Goal: Task Accomplishment & Management: Complete application form

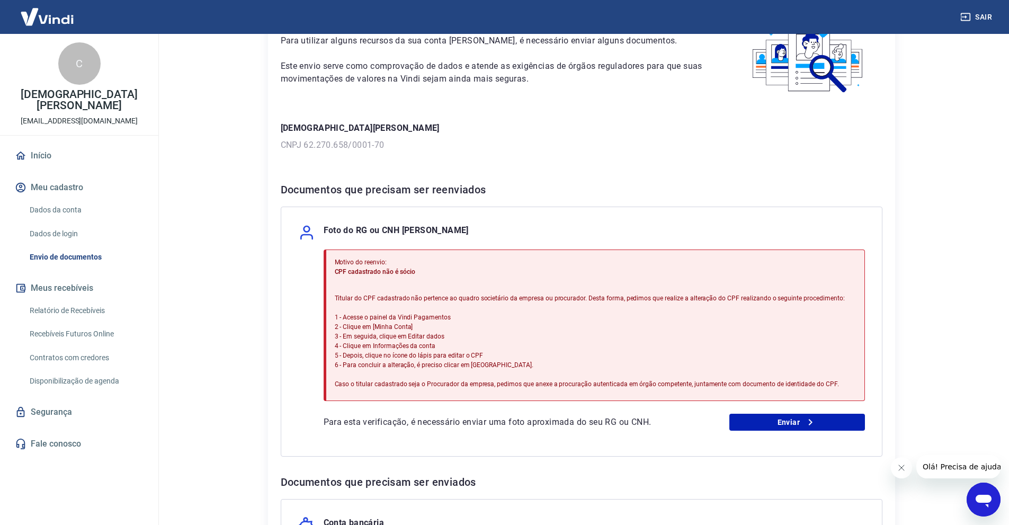
scroll to position [212, 0]
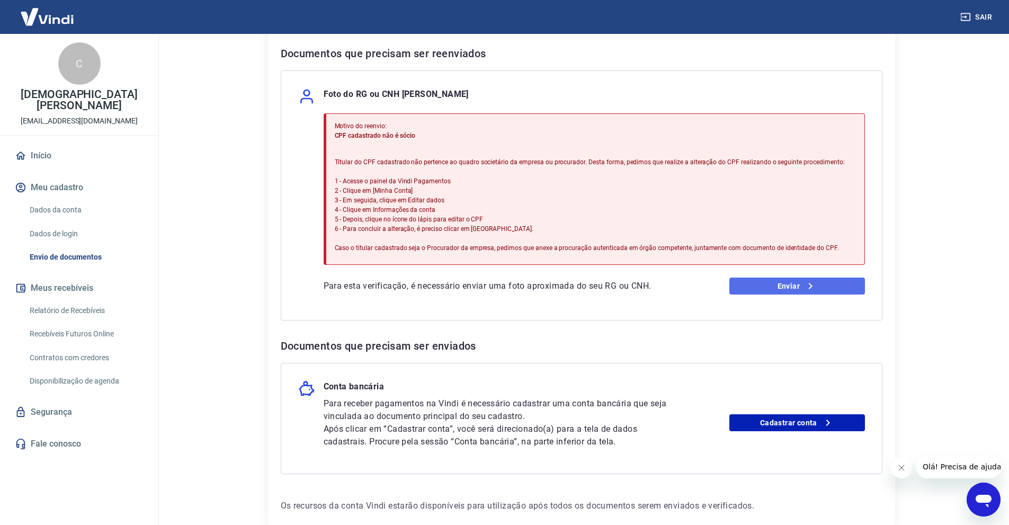
click at [783, 286] on link "Enviar" at bounding box center [798, 286] width 136 height 17
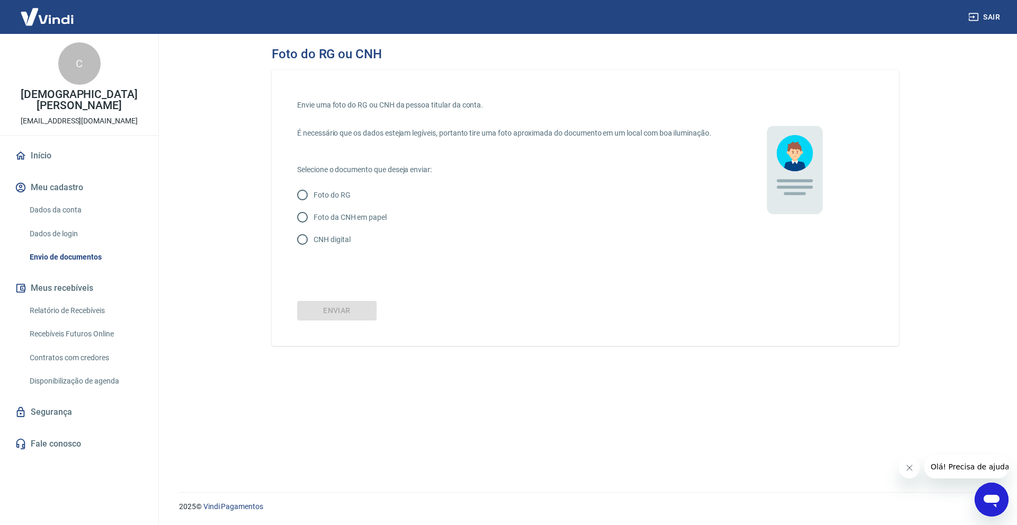
click at [340, 201] on p "Foto do RG" at bounding box center [332, 195] width 37 height 11
click at [314, 206] on input "Foto do RG" at bounding box center [302, 195] width 22 height 22
radio input "true"
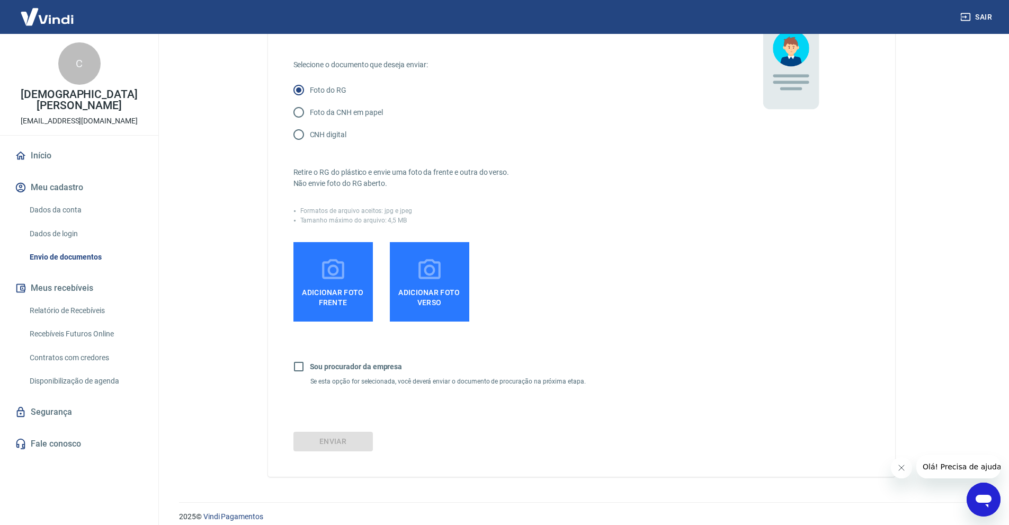
scroll to position [106, 0]
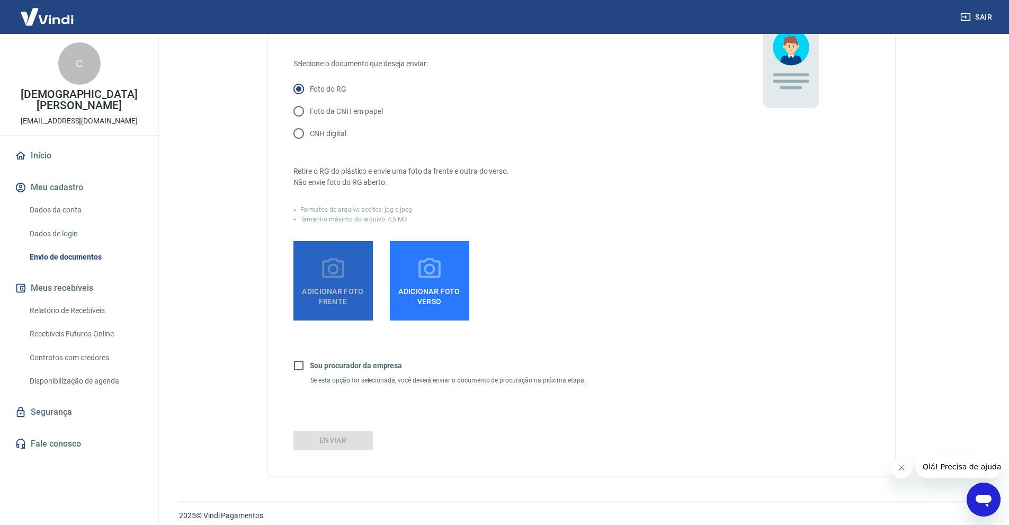
click at [336, 303] on span "Adicionar foto frente" at bounding box center [333, 294] width 71 height 24
click at [0, 0] on input "Adicionar foto frente" at bounding box center [0, 0] width 0 height 0
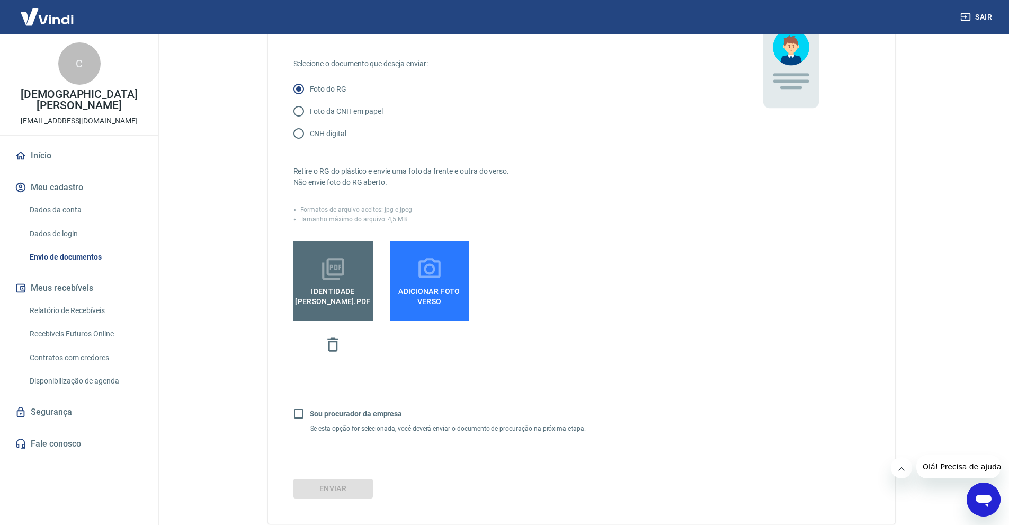
click at [436, 296] on span "Adicionar foto verso" at bounding box center [429, 294] width 71 height 24
click at [0, 0] on input "Adicionar foto verso" at bounding box center [0, 0] width 0 height 0
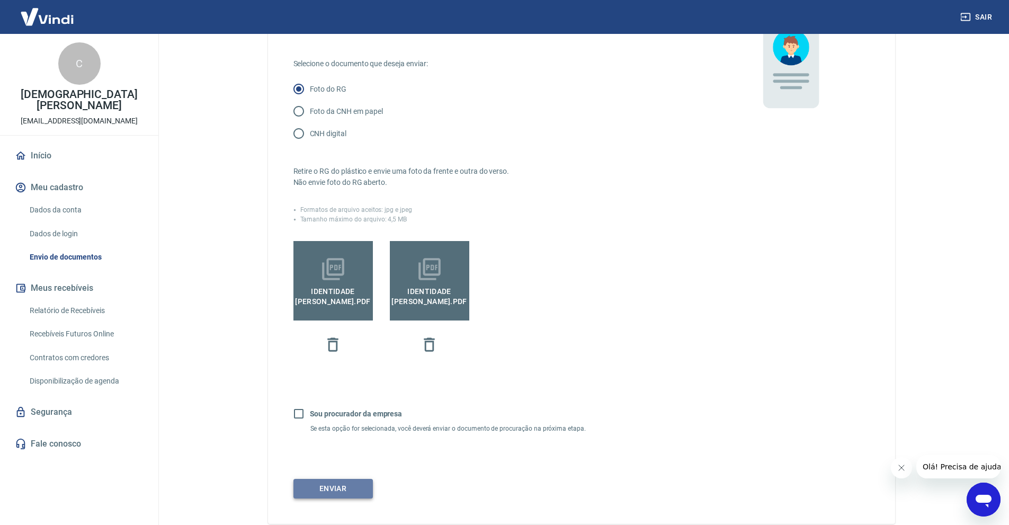
click at [332, 499] on button "Enviar" at bounding box center [333, 489] width 79 height 20
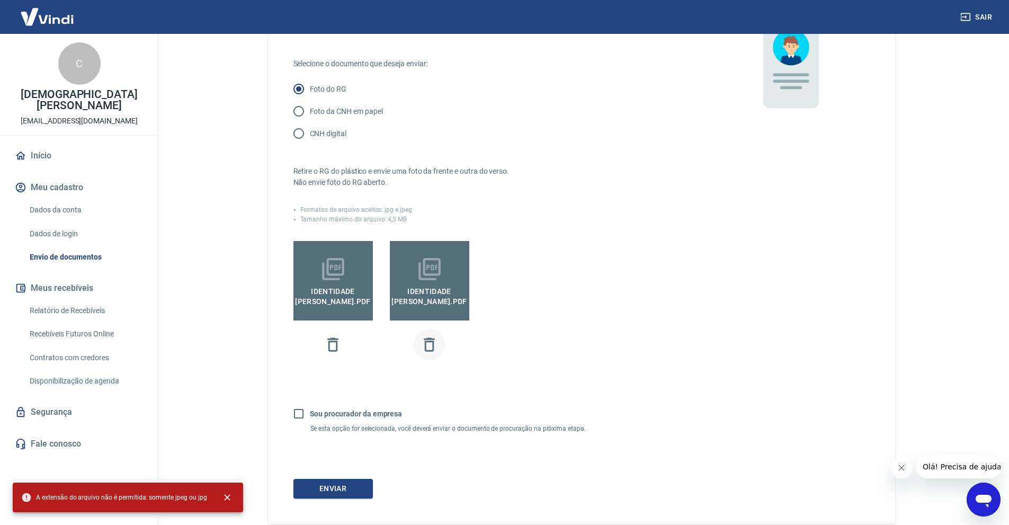
click at [428, 354] on icon "button" at bounding box center [429, 344] width 19 height 19
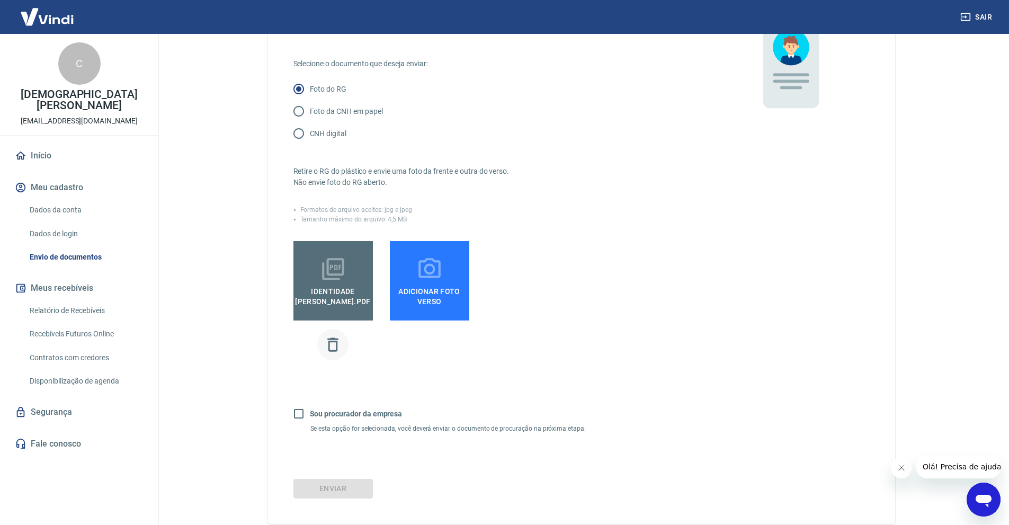
click at [333, 354] on icon "button" at bounding box center [333, 344] width 19 height 19
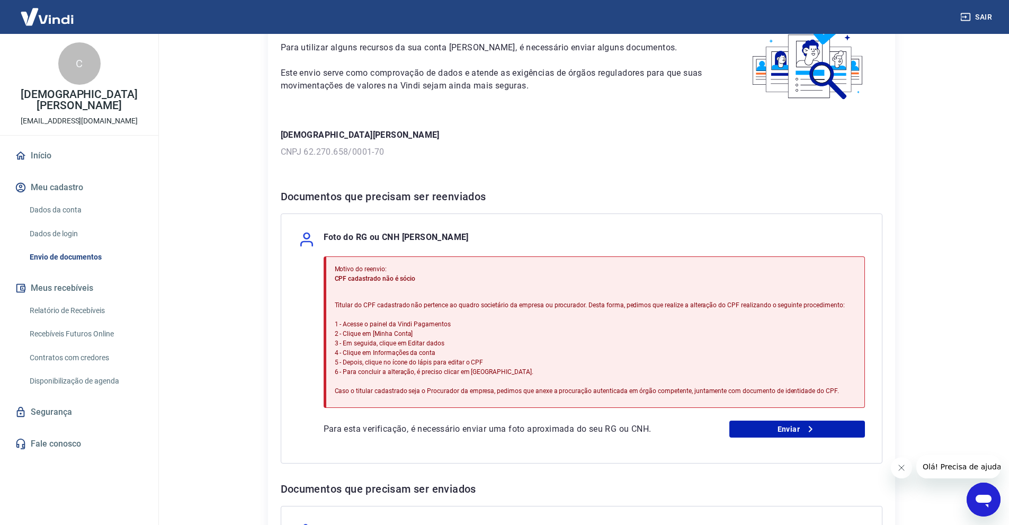
scroll to position [212, 0]
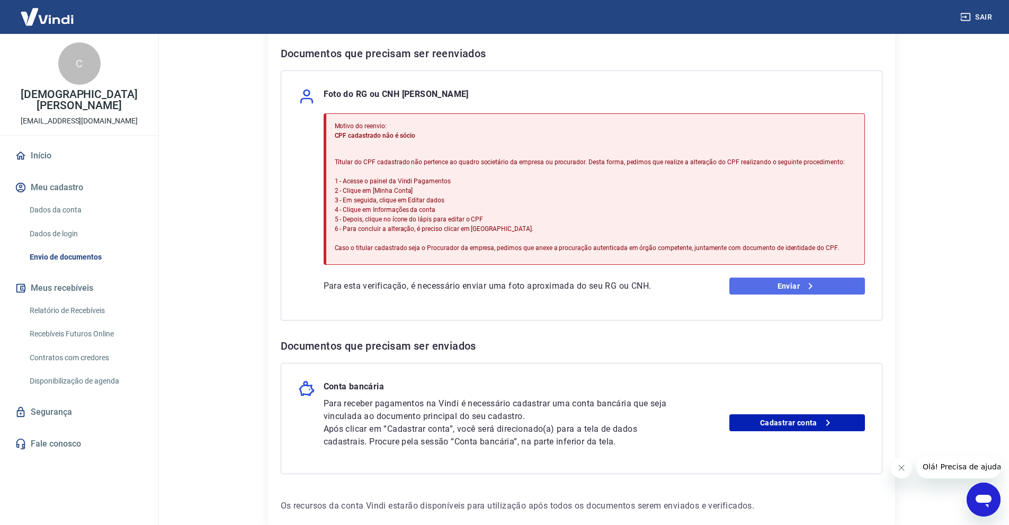
click at [791, 288] on link "Enviar" at bounding box center [798, 286] width 136 height 17
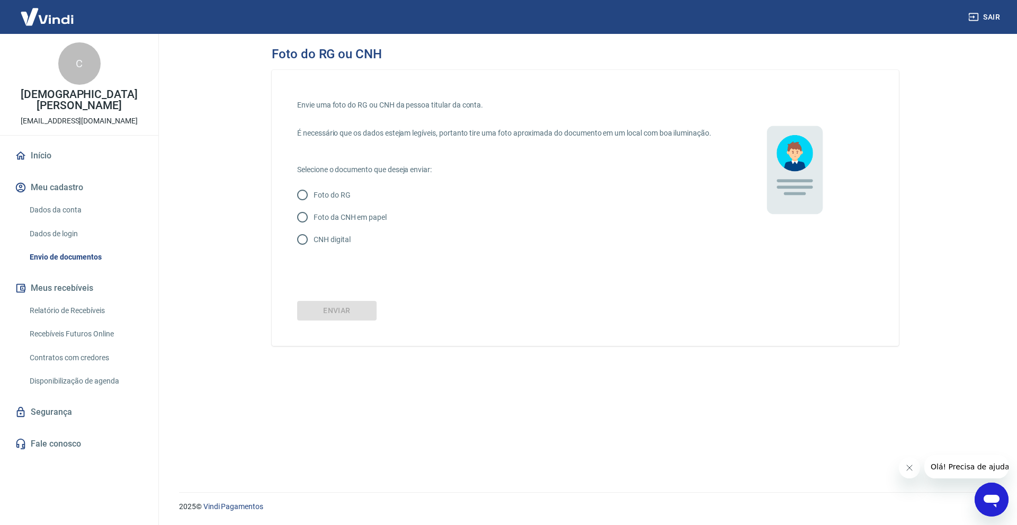
click at [336, 201] on p "Foto do RG" at bounding box center [332, 195] width 37 height 11
click at [314, 203] on input "Foto do RG" at bounding box center [302, 195] width 22 height 22
radio input "true"
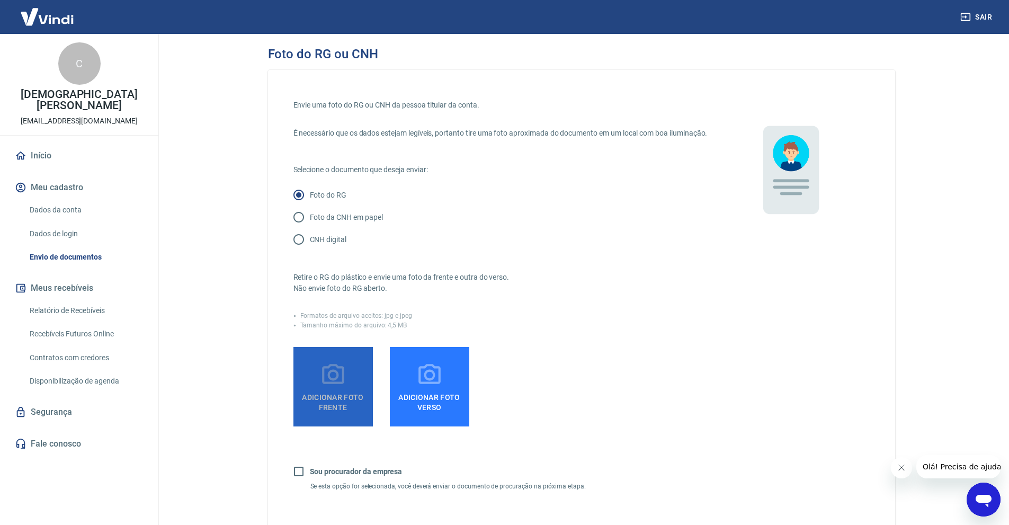
click at [329, 384] on icon at bounding box center [333, 374] width 22 height 20
click at [0, 0] on input "Adicionar foto frente" at bounding box center [0, 0] width 0 height 0
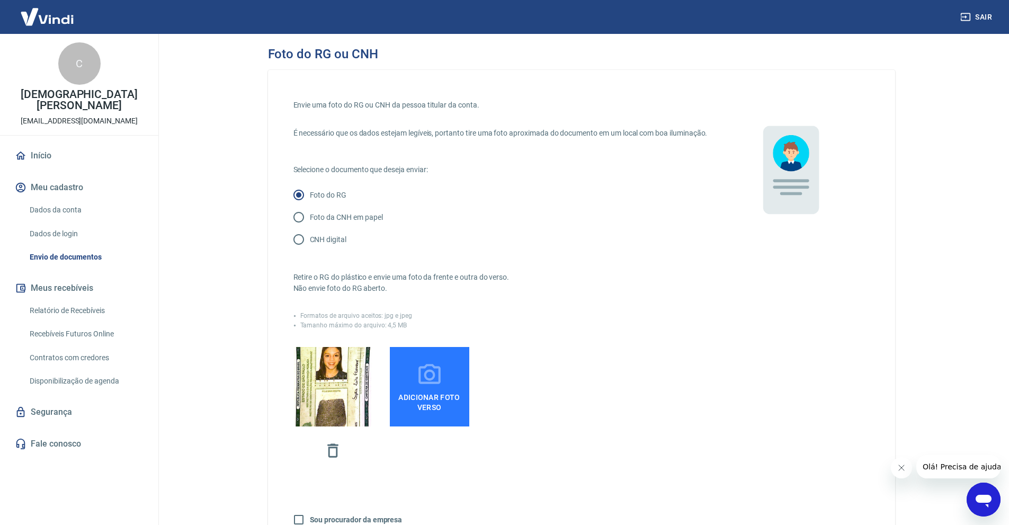
click at [428, 379] on icon at bounding box center [430, 375] width 26 height 26
click at [0, 0] on input "Adicionar foto verso" at bounding box center [0, 0] width 0 height 0
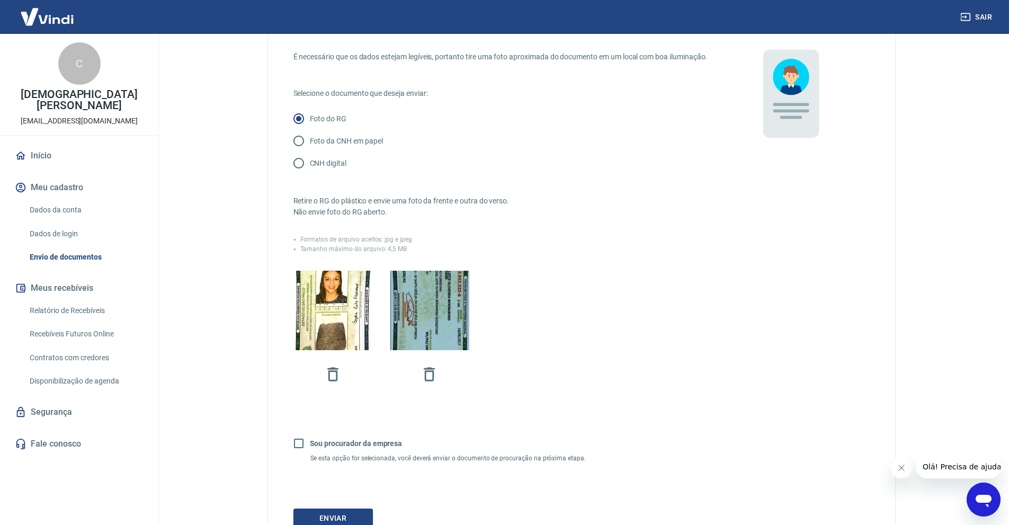
scroll to position [174, 0]
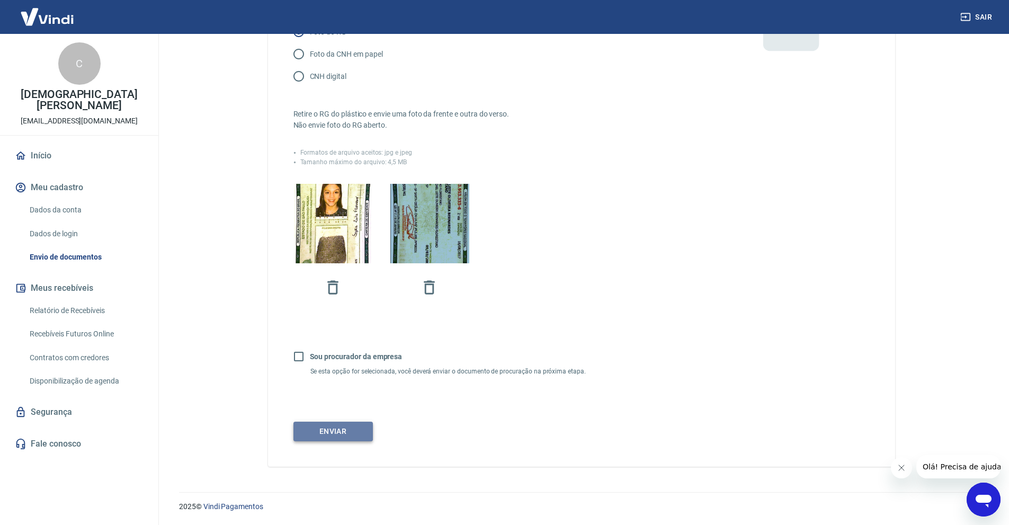
click at [326, 428] on button "Enviar" at bounding box center [333, 432] width 79 height 20
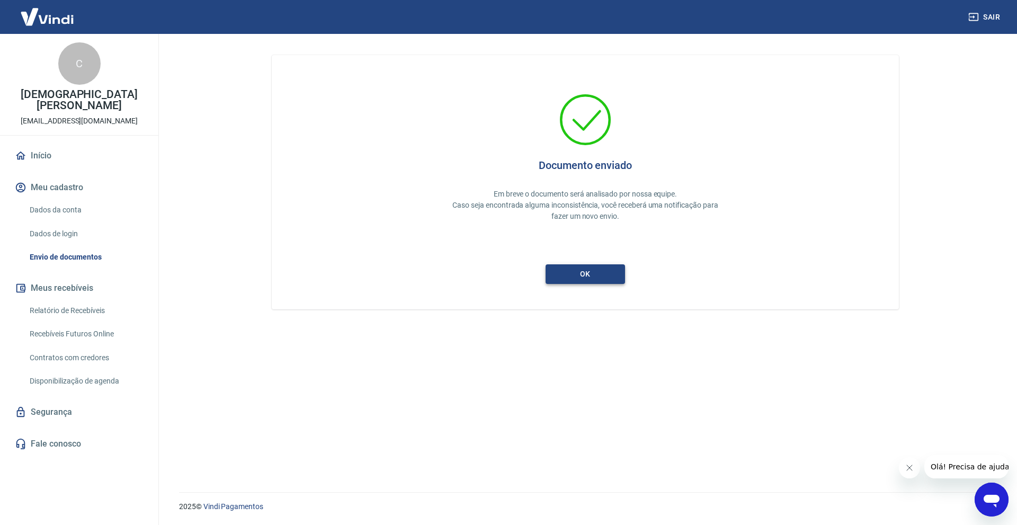
click at [578, 276] on button "ok" at bounding box center [585, 274] width 79 height 20
